Goal: Navigation & Orientation: Find specific page/section

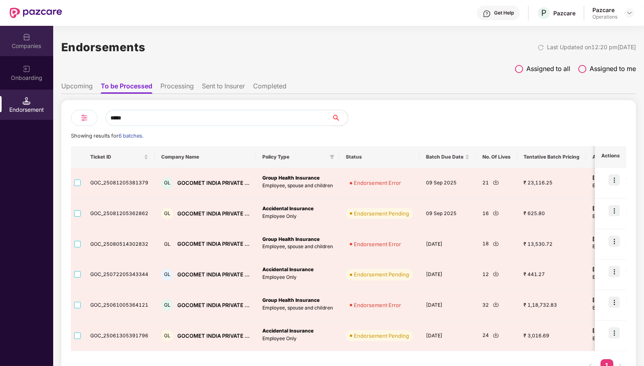
click at [34, 34] on div "Companies" at bounding box center [26, 41] width 53 height 30
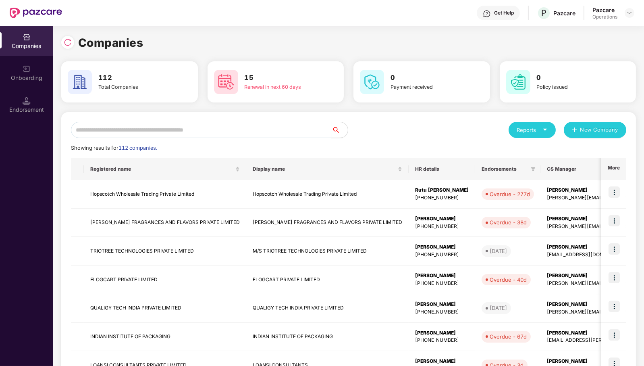
click at [151, 129] on input "text" at bounding box center [201, 130] width 261 height 16
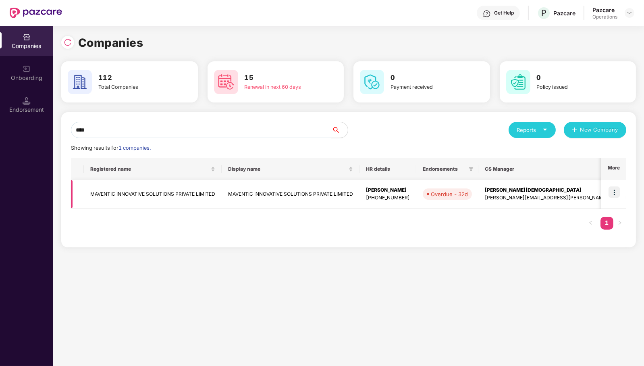
type input "****"
click at [618, 192] on img at bounding box center [614, 191] width 11 height 11
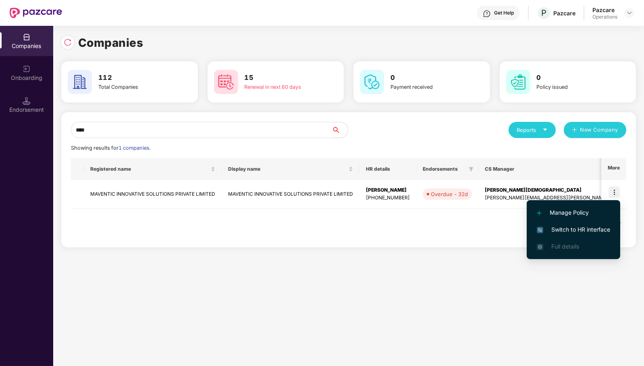
click at [583, 225] on span "Switch to HR interface" at bounding box center [573, 229] width 73 height 9
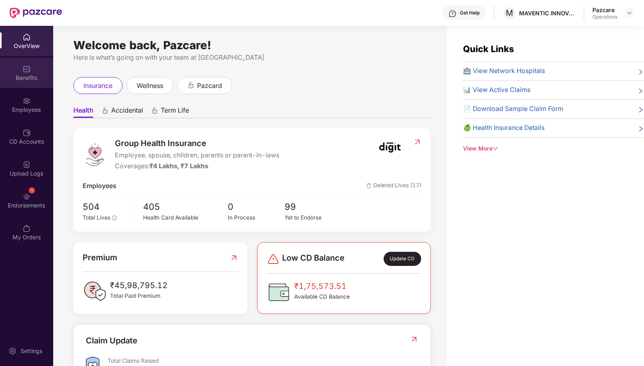
click at [21, 79] on div "Benefits" at bounding box center [26, 78] width 53 height 8
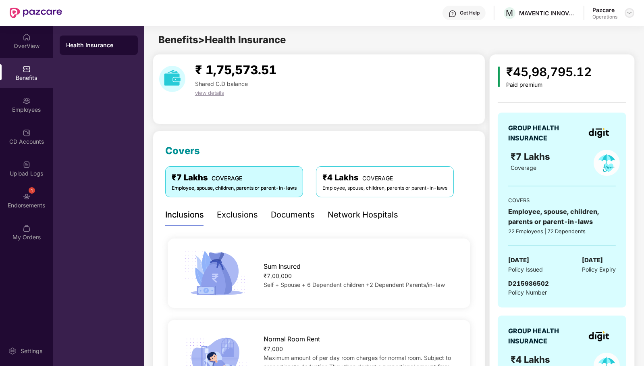
click at [631, 10] on img at bounding box center [630, 13] width 6 height 6
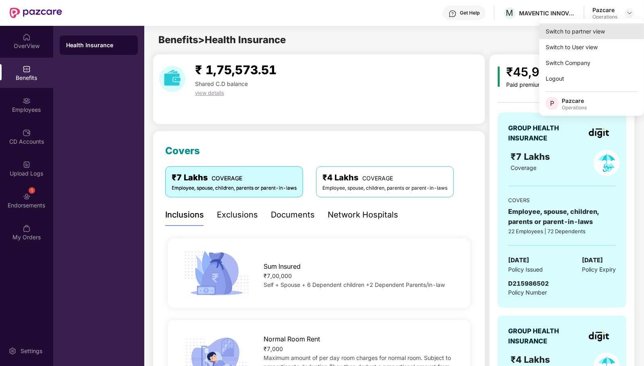
click at [583, 31] on div "Switch to partner view" at bounding box center [591, 31] width 105 height 16
